Goal: Task Accomplishment & Management: Manage account settings

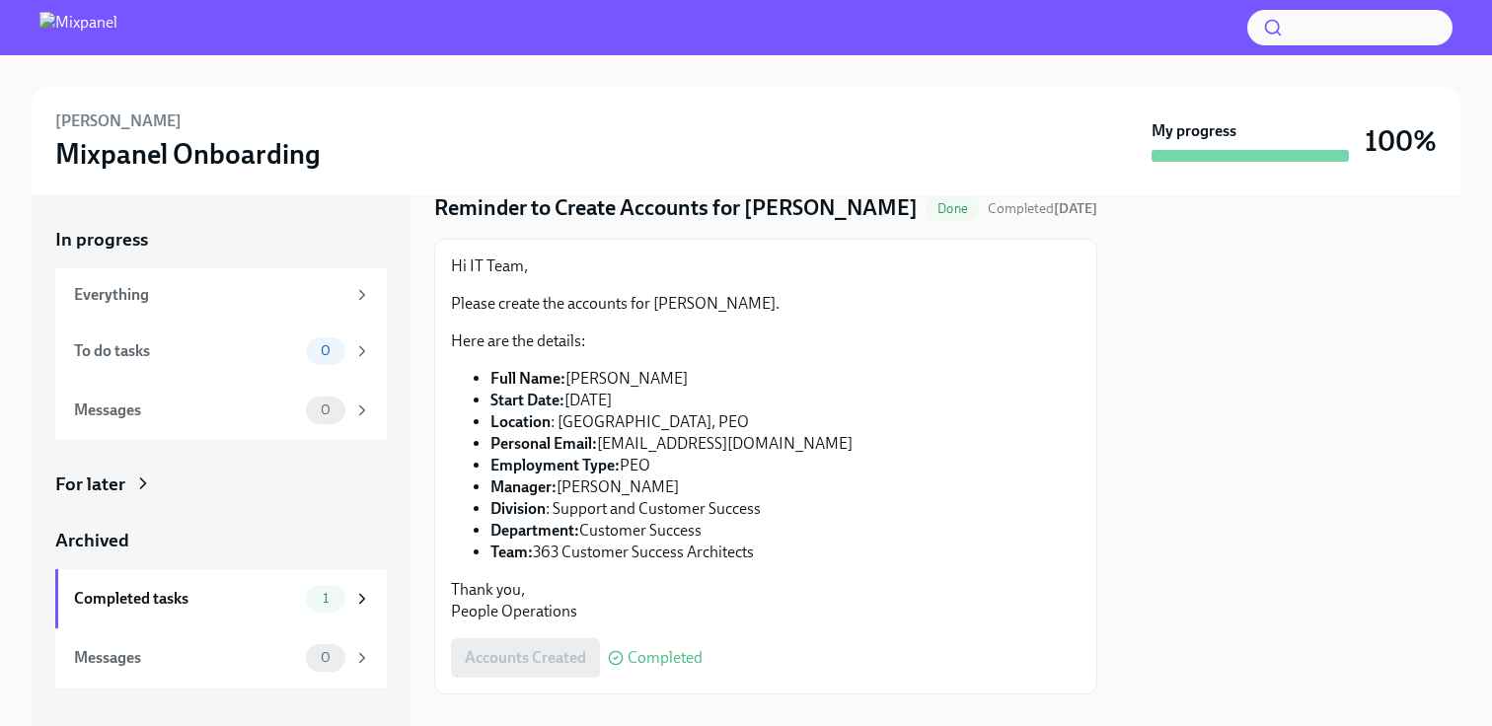
scroll to position [134, 0]
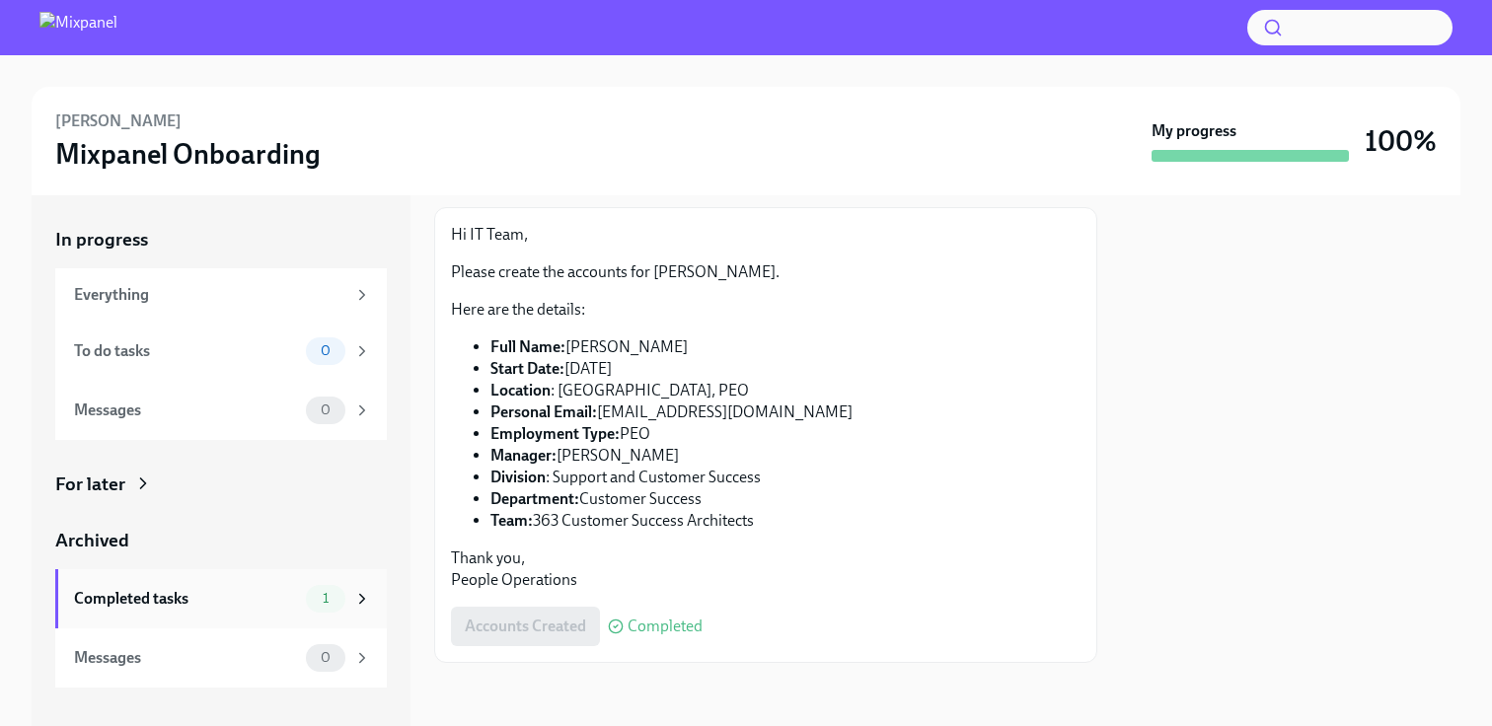
click at [261, 573] on div "Completed tasks 1" at bounding box center [221, 598] width 332 height 59
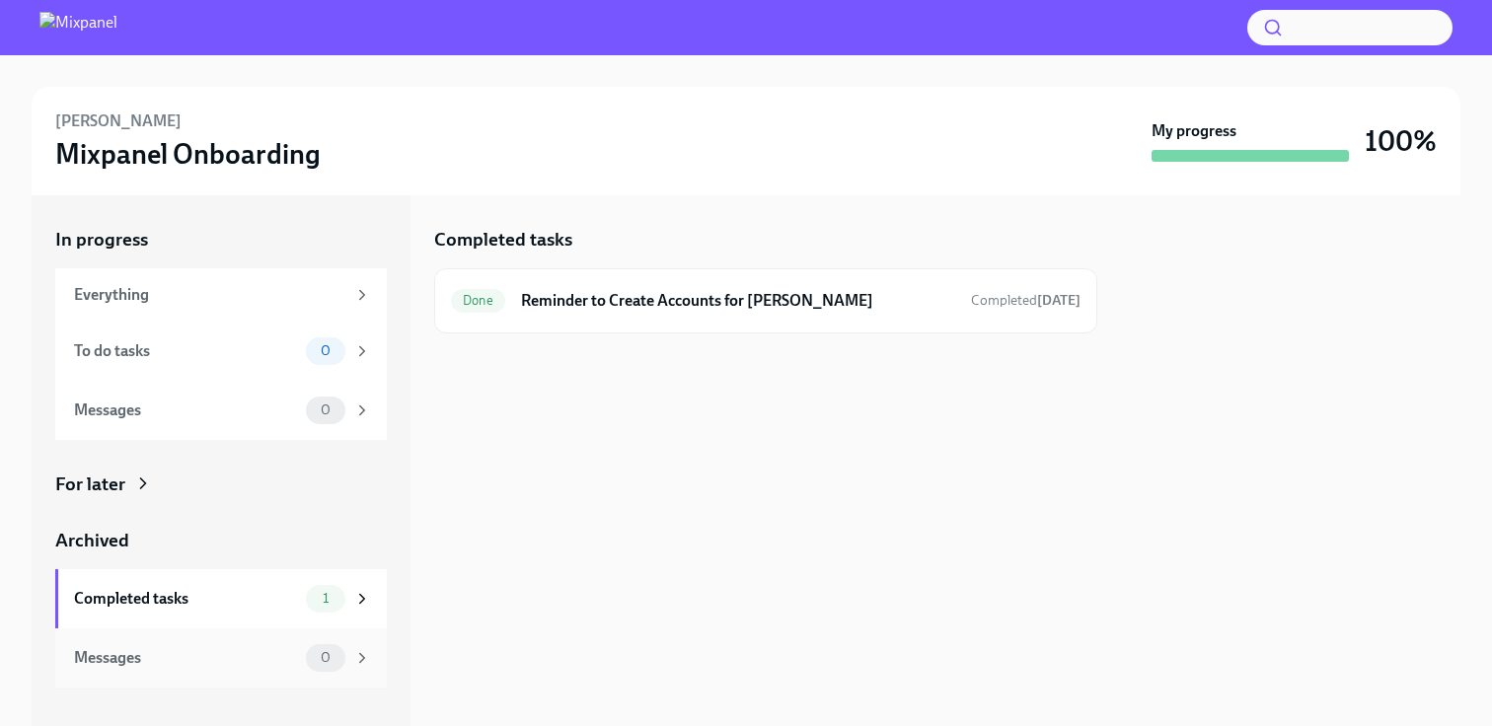
click at [226, 651] on div "Messages" at bounding box center [186, 658] width 224 height 22
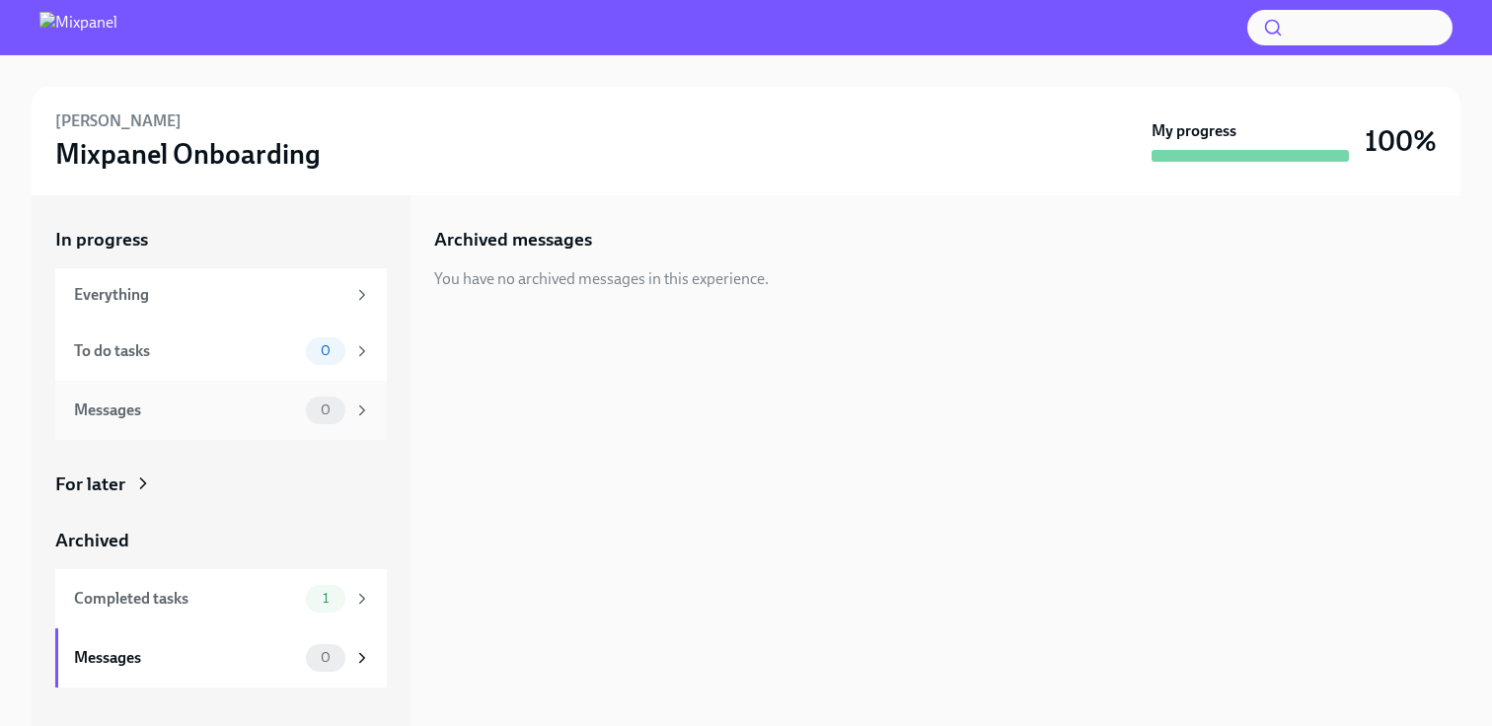
click at [281, 416] on div "Messages" at bounding box center [186, 411] width 224 height 22
click at [233, 336] on div "To do tasks 0" at bounding box center [221, 351] width 332 height 59
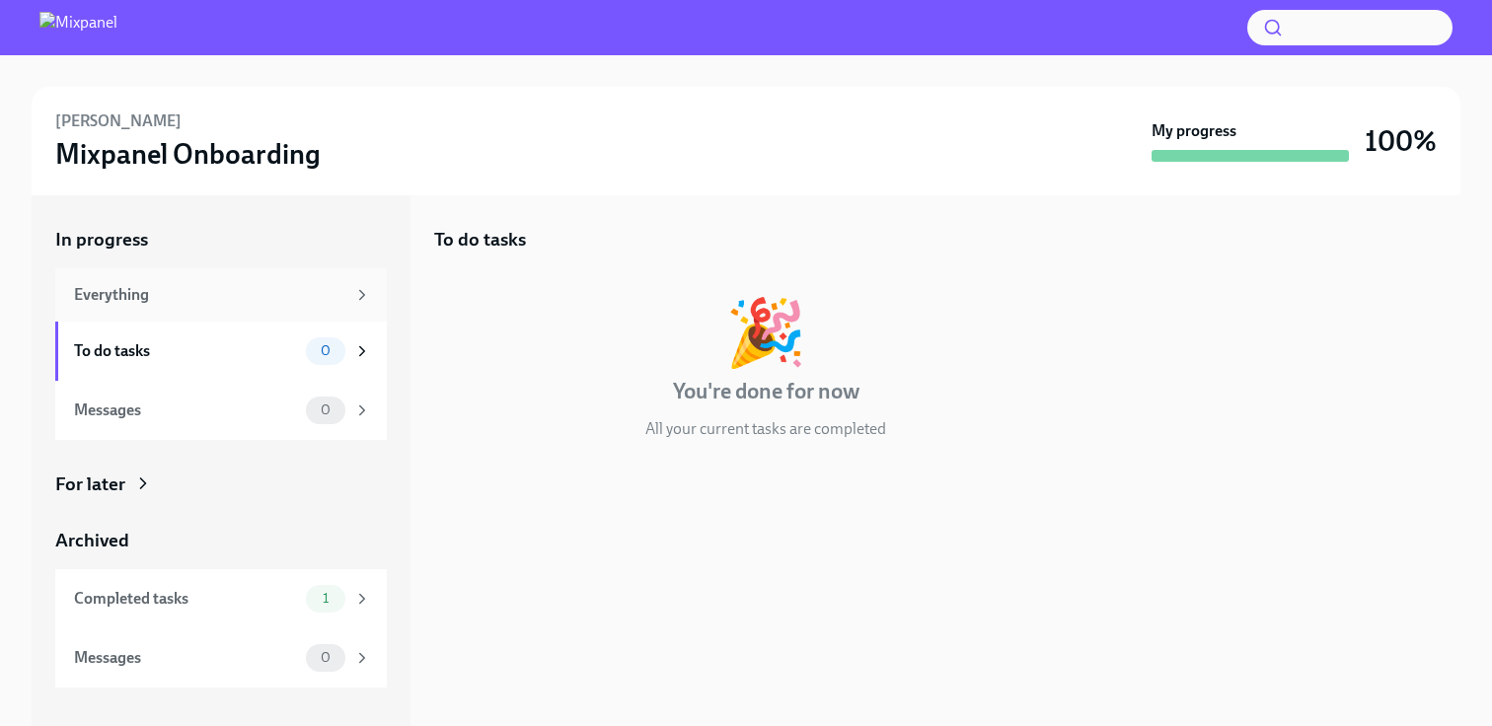
click at [250, 305] on div "Everything" at bounding box center [221, 294] width 332 height 53
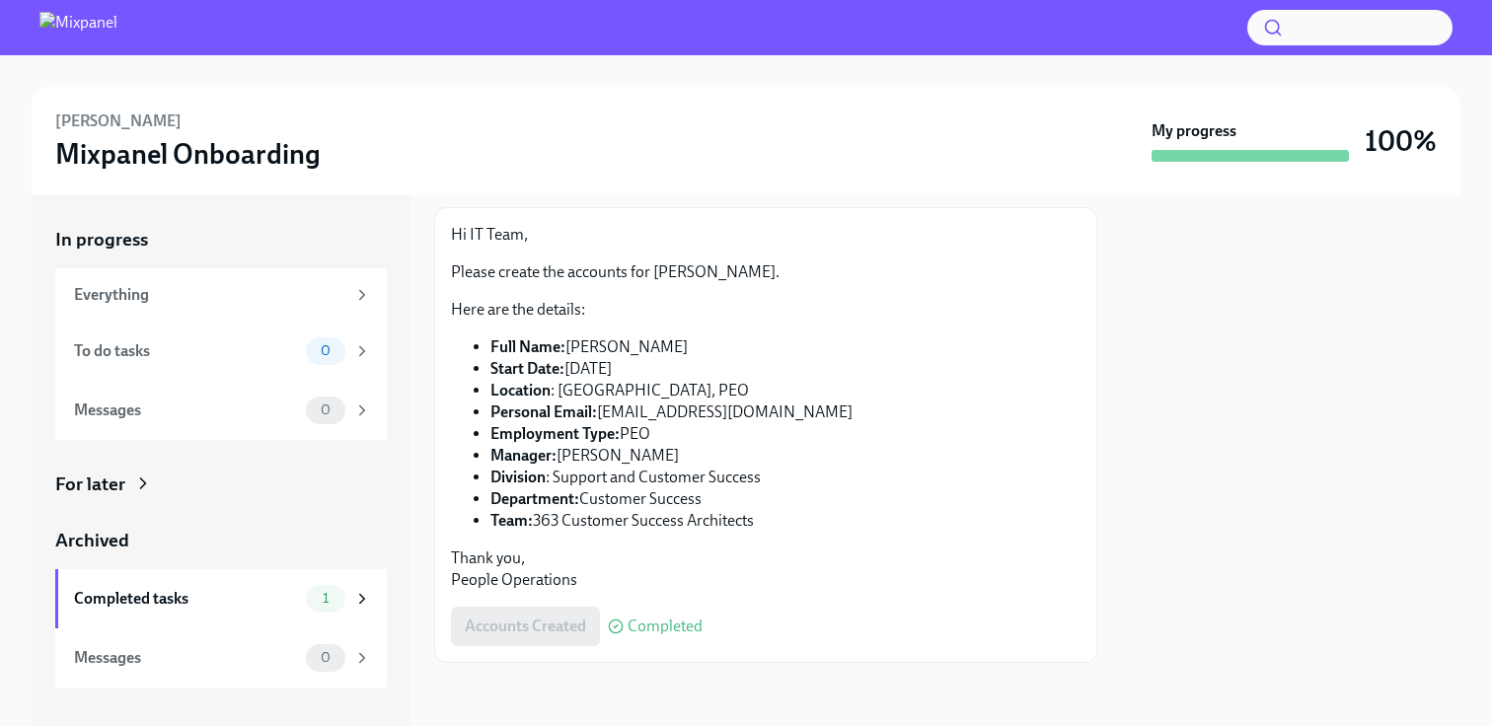
scroll to position [134, 0]
click at [126, 469] on div "In progress Everything To do tasks 0 Messages 0 For later Archived Completed ta…" at bounding box center [221, 457] width 332 height 461
click at [111, 491] on div "For later" at bounding box center [90, 485] width 70 height 26
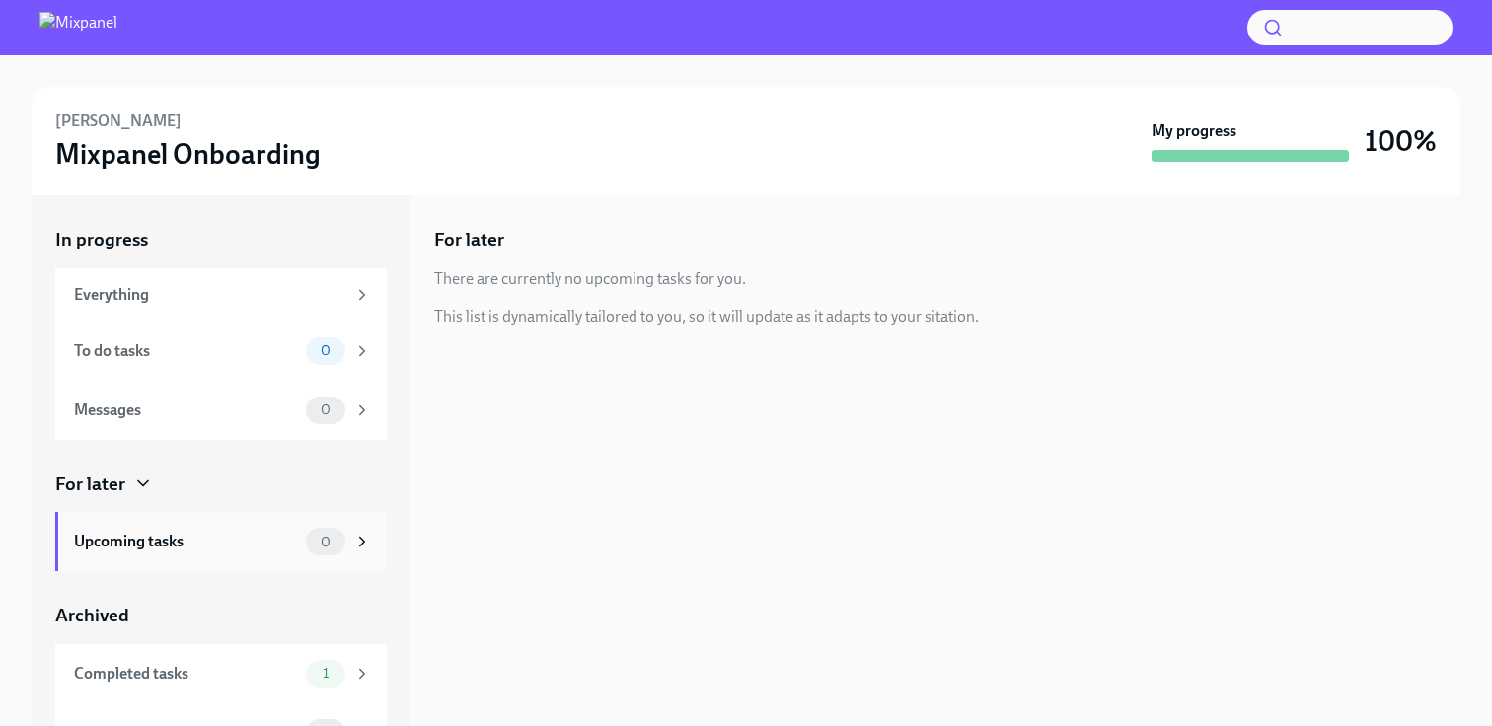
click at [189, 546] on div "Upcoming tasks" at bounding box center [186, 542] width 224 height 22
click at [173, 656] on div "Completed tasks 1" at bounding box center [221, 673] width 332 height 59
